Goal: Task Accomplishment & Management: Complete application form

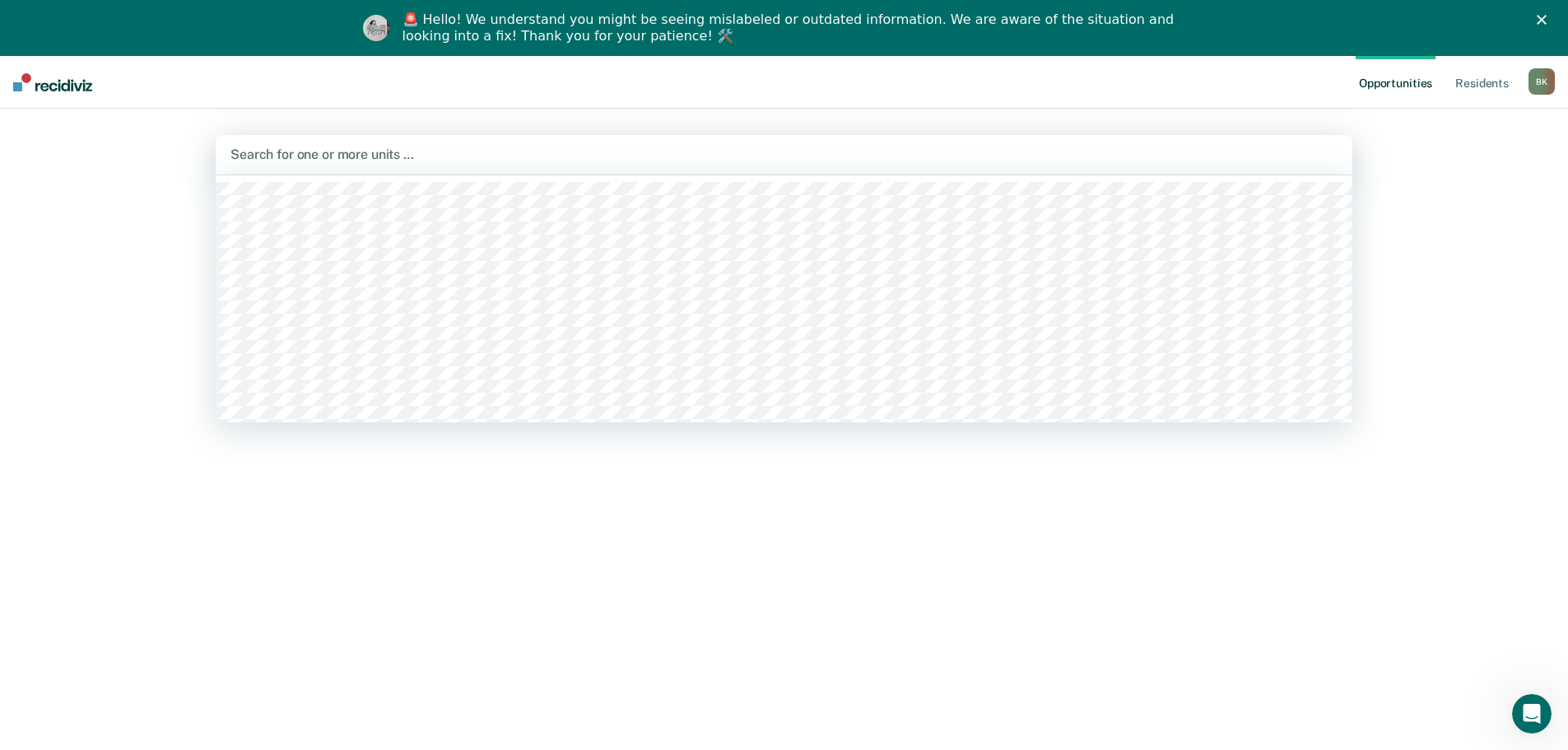
click at [284, 169] on div "Search for one or more units …" at bounding box center [784, 154] width 1136 height 40
type input "02b"
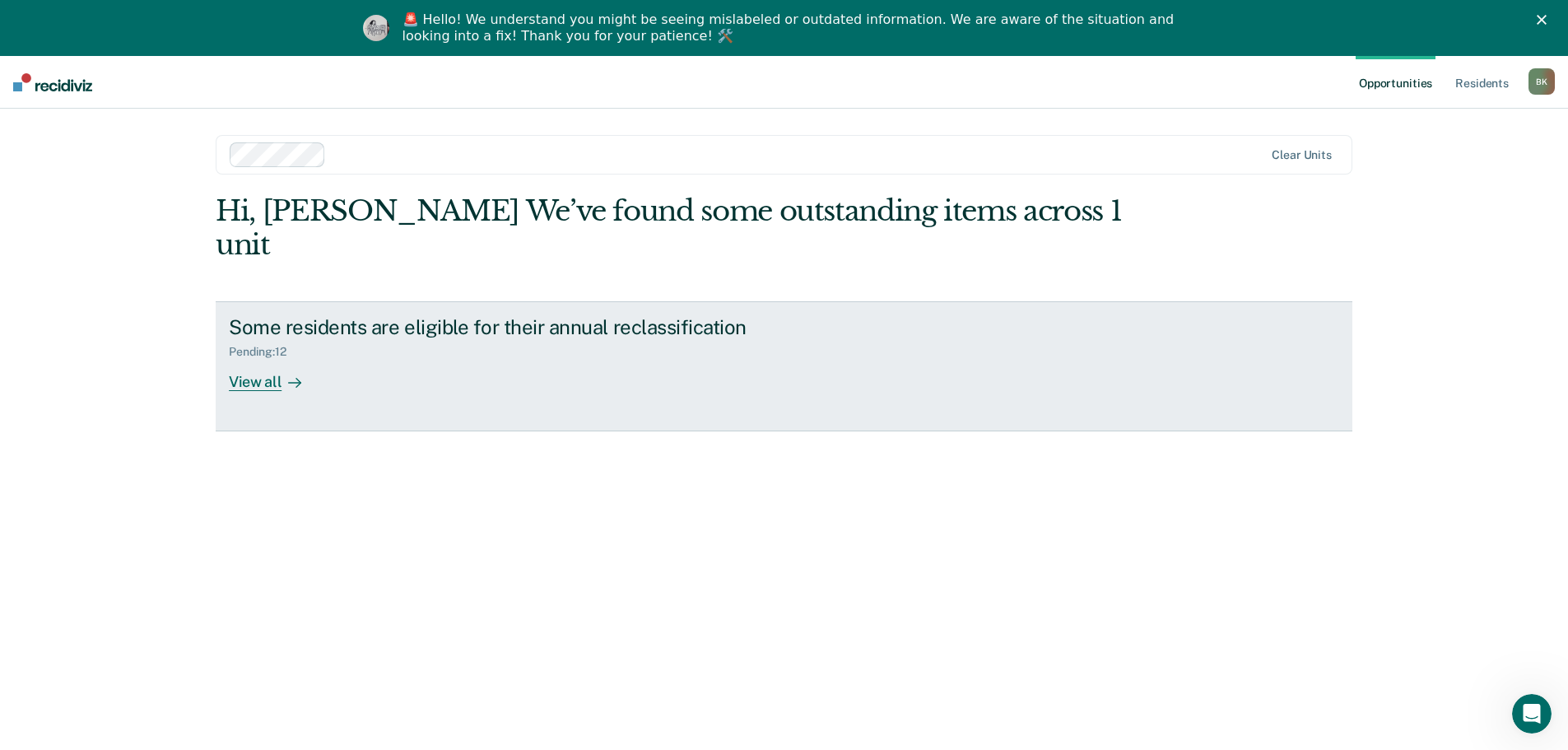
click at [275, 359] on div "View all" at bounding box center [275, 375] width 92 height 32
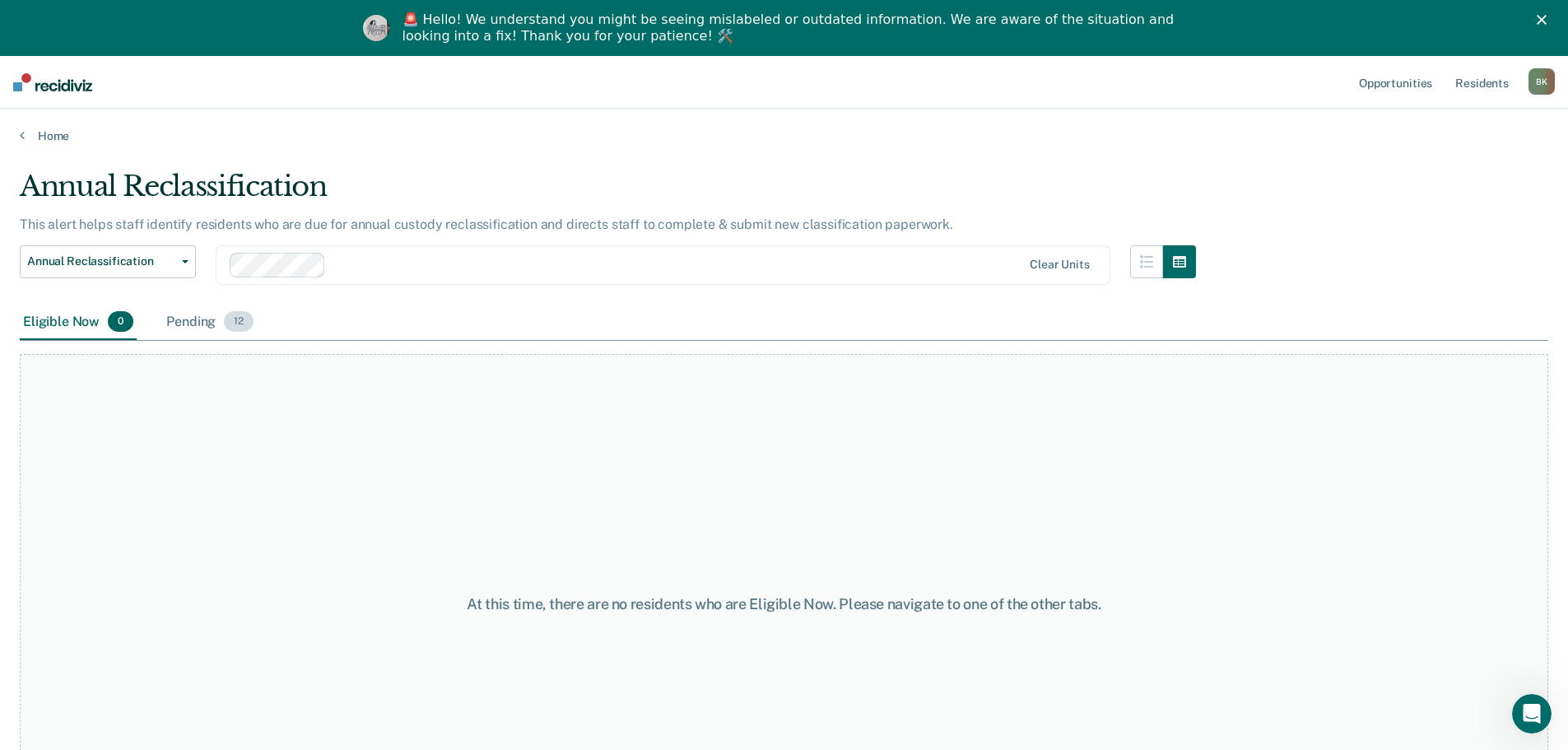
click at [207, 330] on div "Pending 12" at bounding box center [209, 322] width 94 height 36
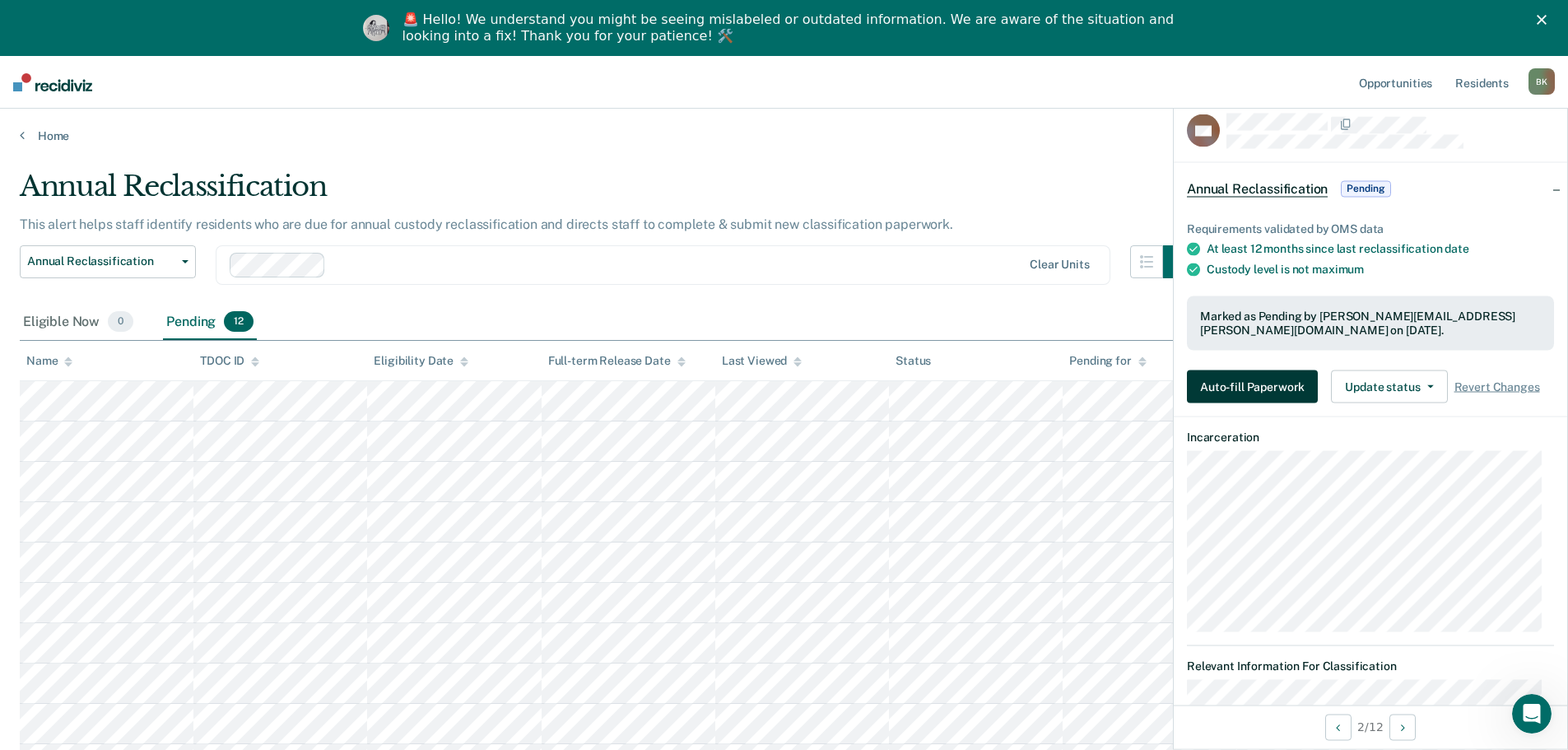
click at [1281, 372] on button "Auto-fill Paperwork" at bounding box center [1252, 387] width 131 height 33
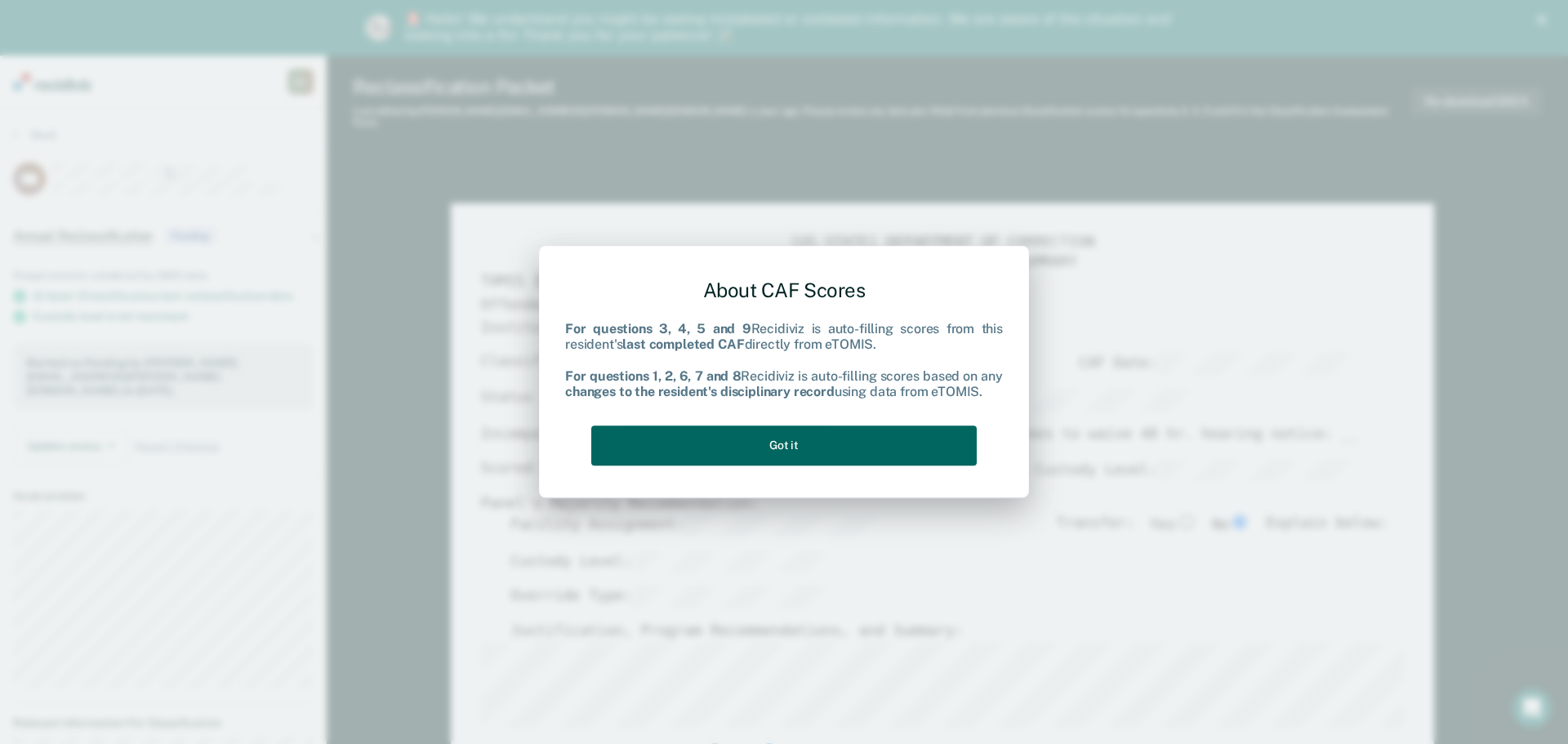
click at [869, 446] on button "Got it" at bounding box center [784, 446] width 385 height 40
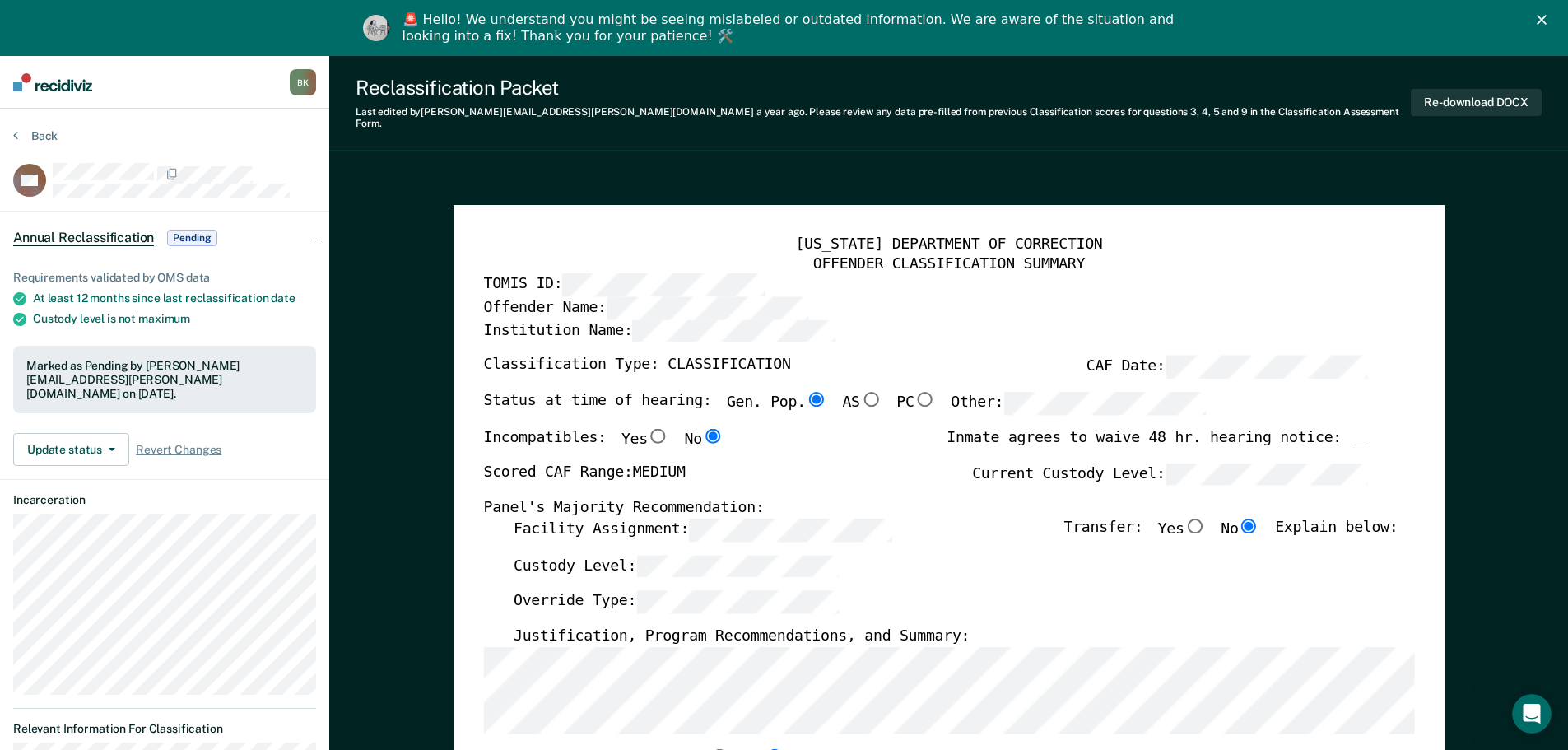
type textarea "x"
click at [38, 137] on button "Back" at bounding box center [36, 135] width 44 height 14
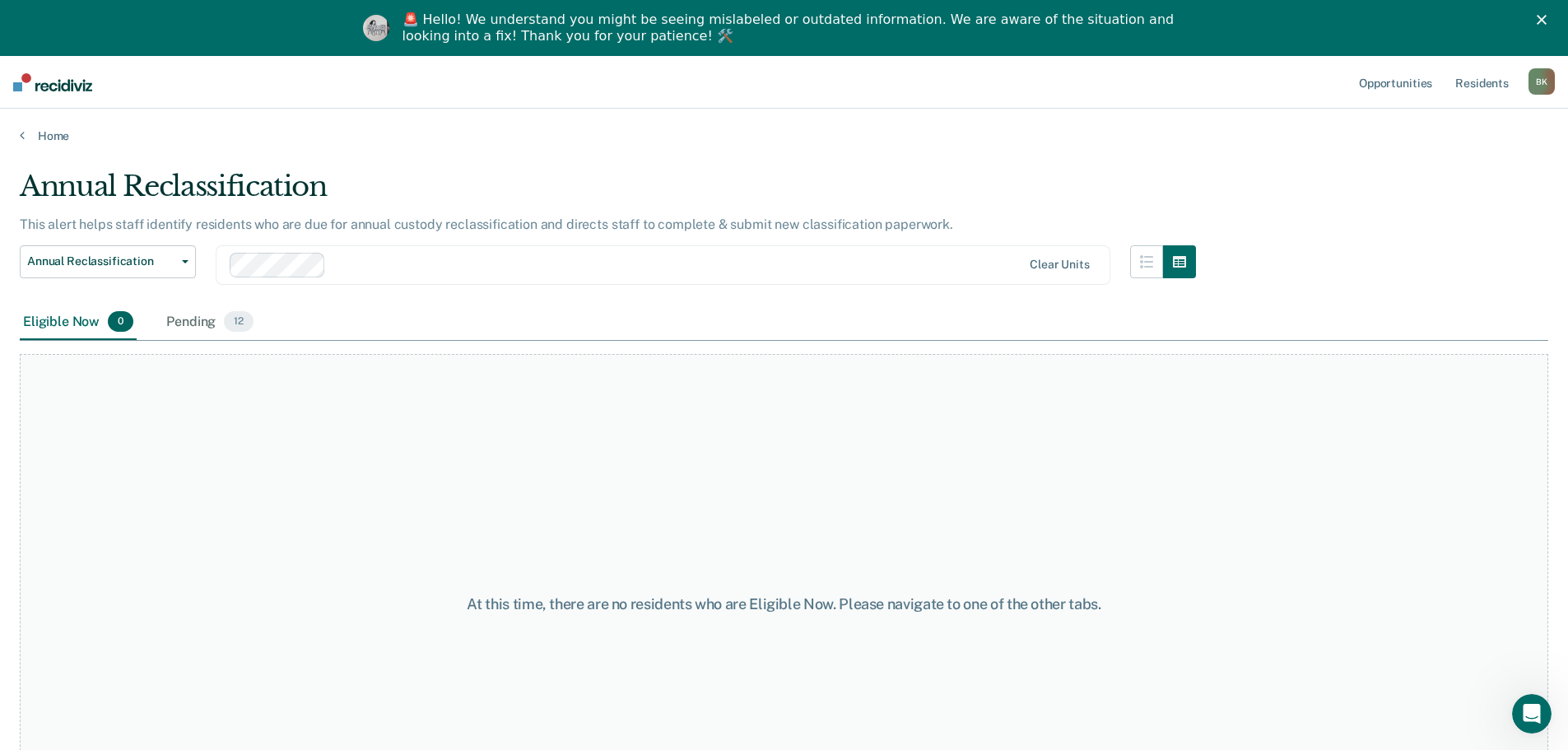
click at [59, 127] on div "Home" at bounding box center [784, 126] width 1568 height 35
click at [26, 126] on div "Home" at bounding box center [784, 126] width 1568 height 35
click at [36, 131] on link "Home" at bounding box center [784, 135] width 1528 height 14
